Goal: Navigation & Orientation: Find specific page/section

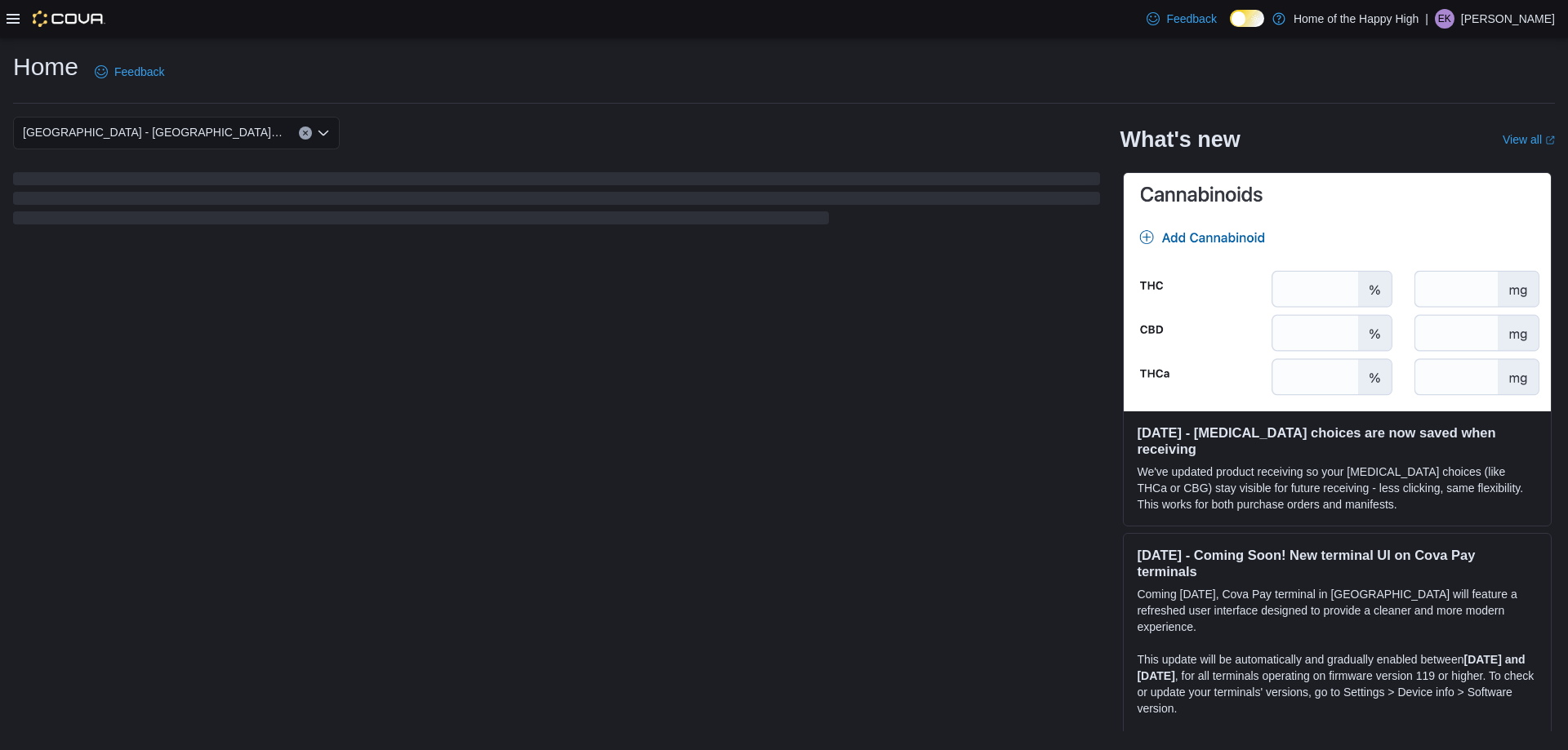
click at [1539, 26] on p "Evan Kaybidge" at bounding box center [1508, 19] width 94 height 20
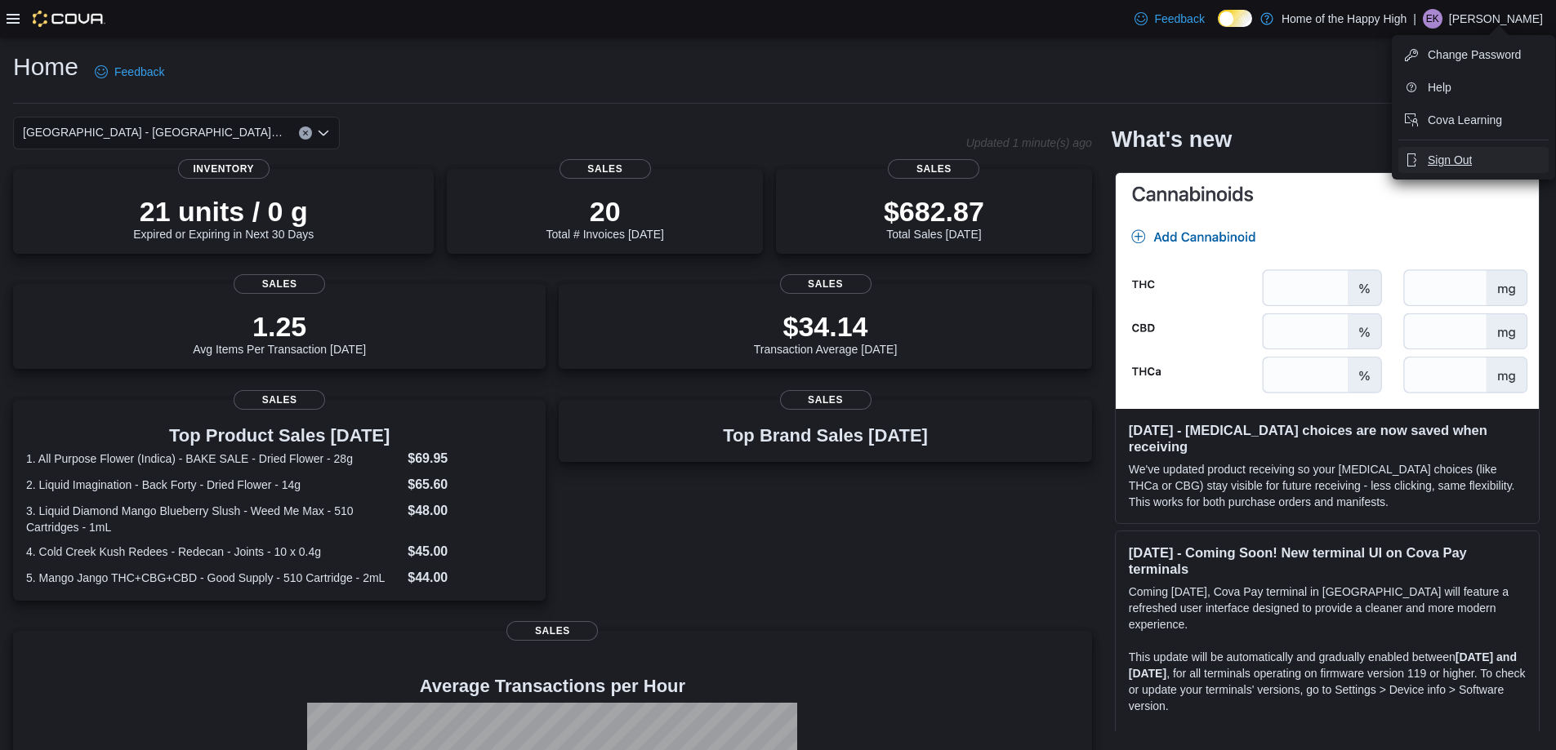
click at [1458, 158] on span "Sign Out" at bounding box center [1449, 160] width 44 height 16
